Goal: Information Seeking & Learning: Learn about a topic

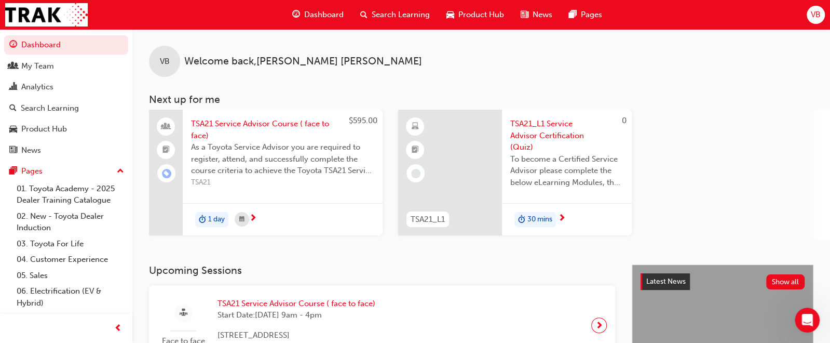
click at [400, 15] on span "Search Learning" at bounding box center [401, 15] width 58 height 12
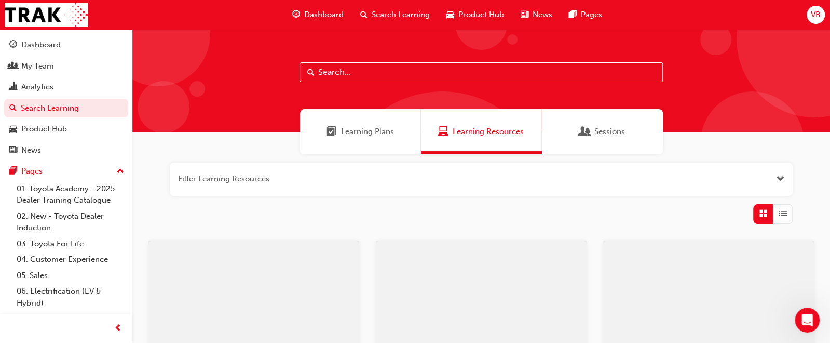
click at [365, 74] on input "text" at bounding box center [482, 72] width 364 height 20
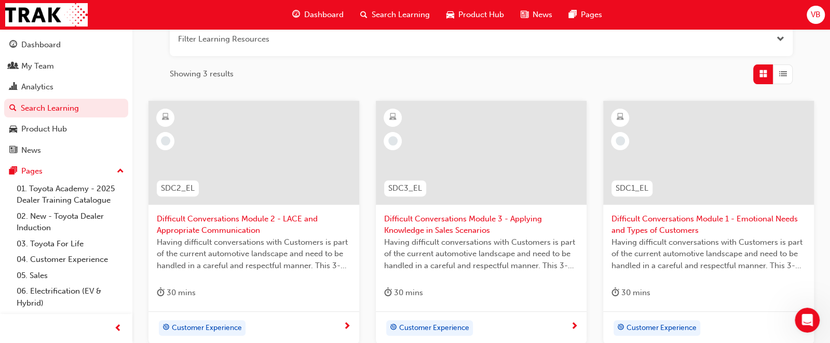
scroll to position [156, 0]
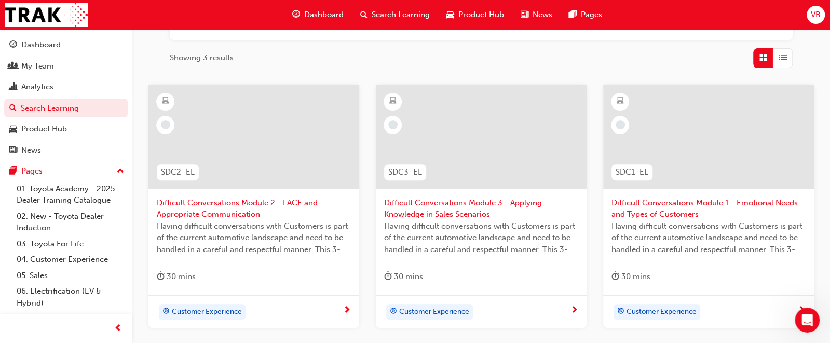
type input "difficult conversations"
click at [661, 203] on span "Difficult Conversations Module 1 - Emotional Needs and Types of Customers" at bounding box center [709, 208] width 194 height 23
